Goal: Task Accomplishment & Management: Manage account settings

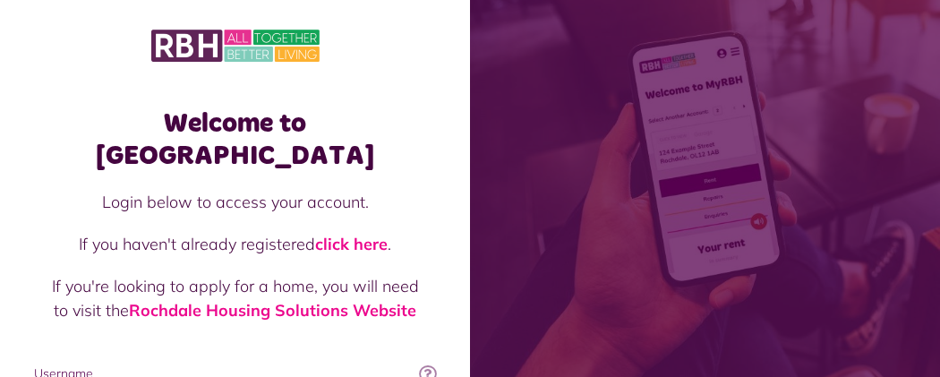
type input "**********"
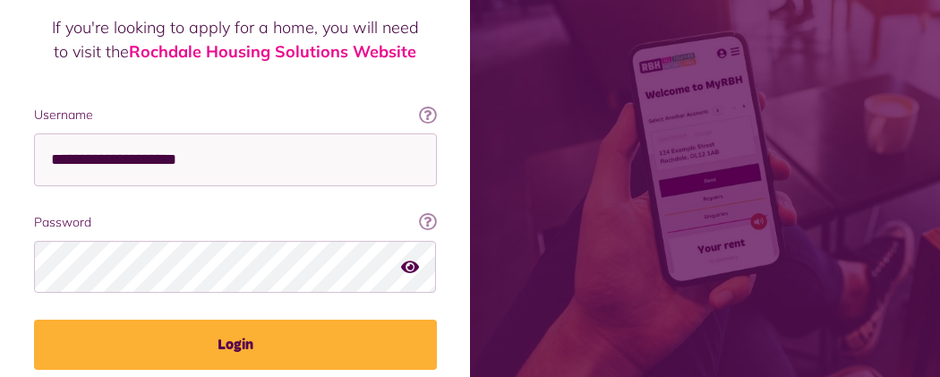
scroll to position [317, 0]
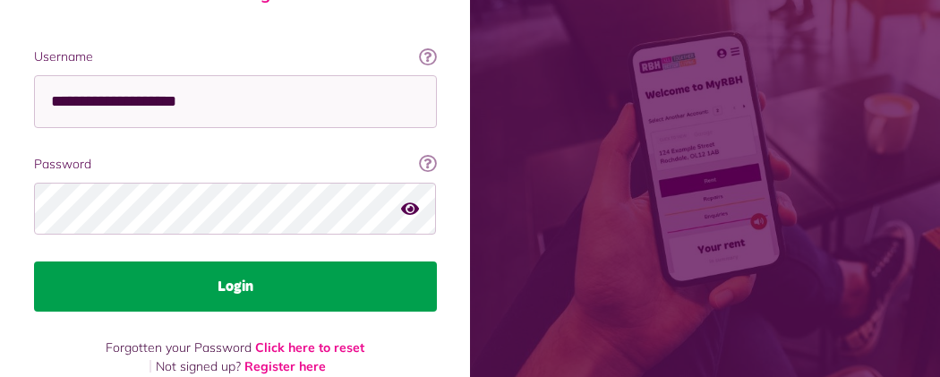
click at [437, 261] on button "Login" at bounding box center [235, 286] width 403 height 50
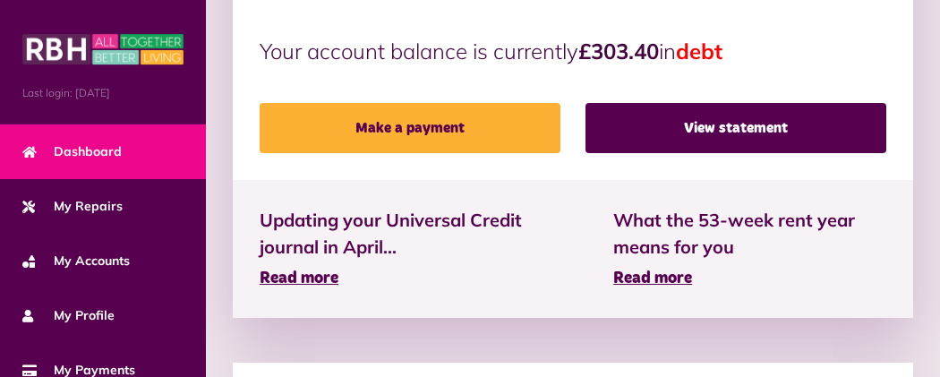
scroll to position [679, 0]
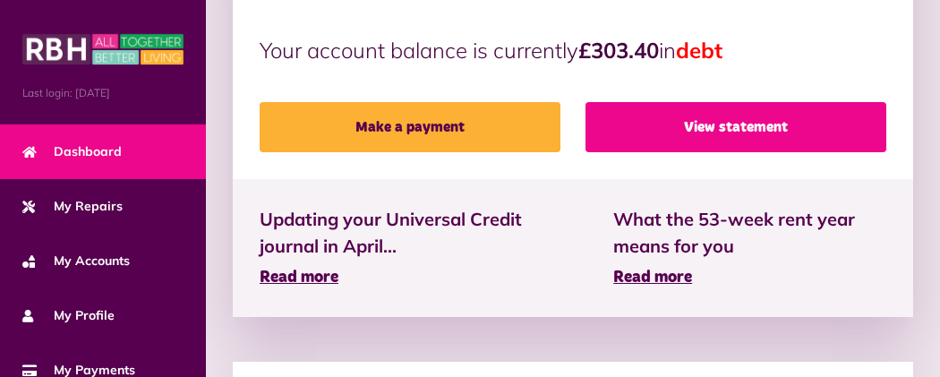
click at [690, 102] on link "View statement" at bounding box center [735, 127] width 301 height 50
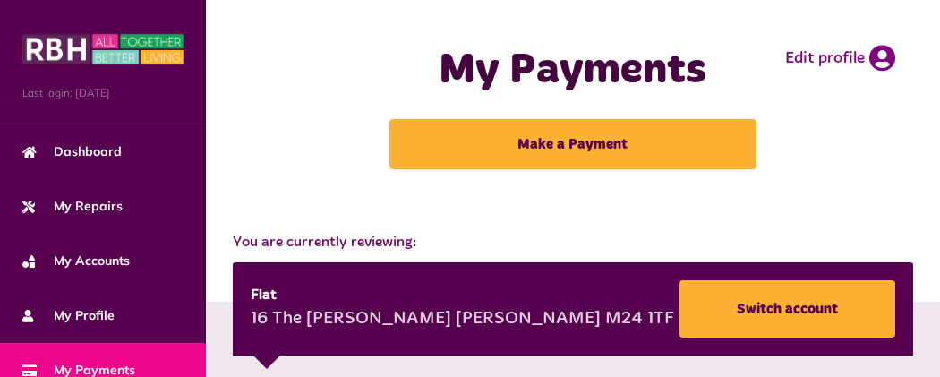
click at [0, 0] on button "Menu" at bounding box center [0, 0] width 0 height 0
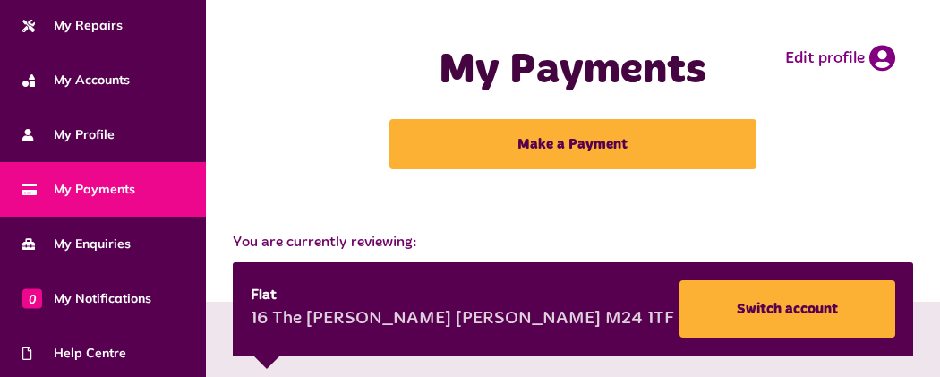
scroll to position [351, 0]
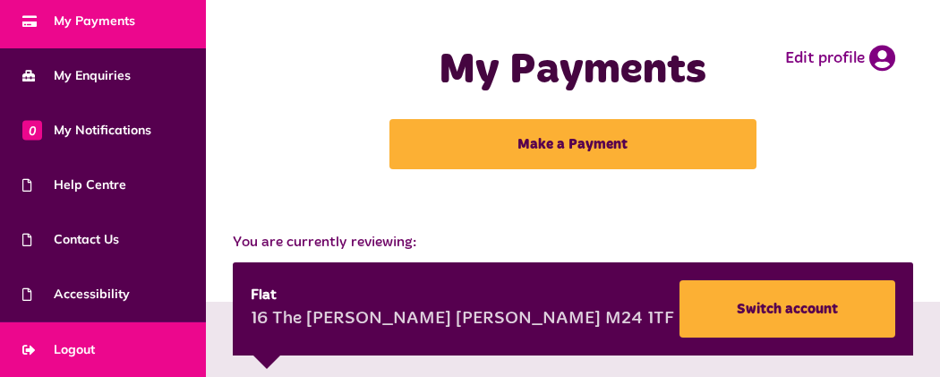
click at [117, 354] on link "Logout" at bounding box center [103, 349] width 206 height 55
